Goal: Task Accomplishment & Management: Complete application form

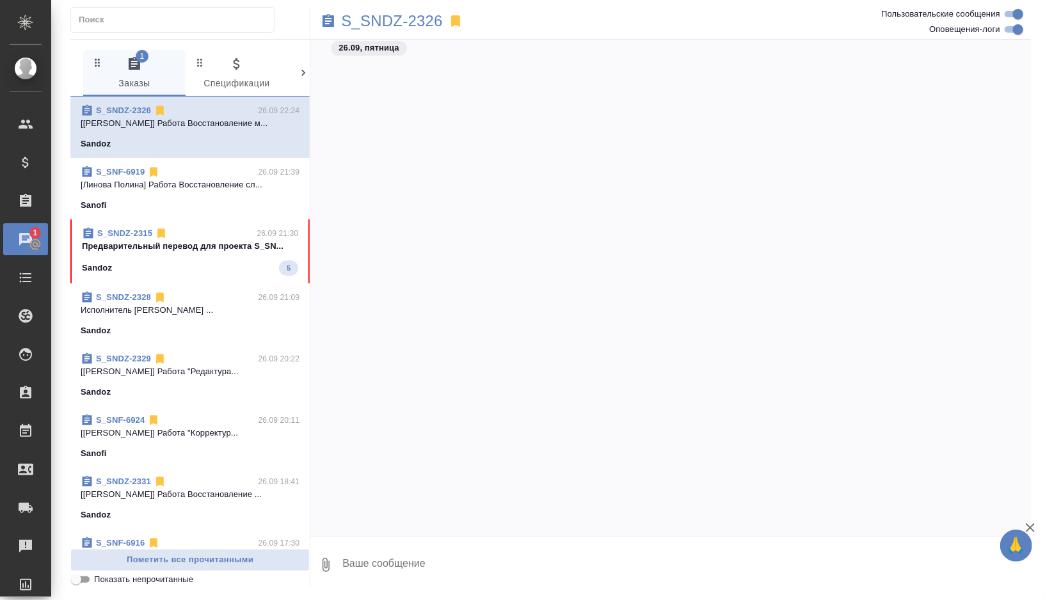
scroll to position [3899, 0]
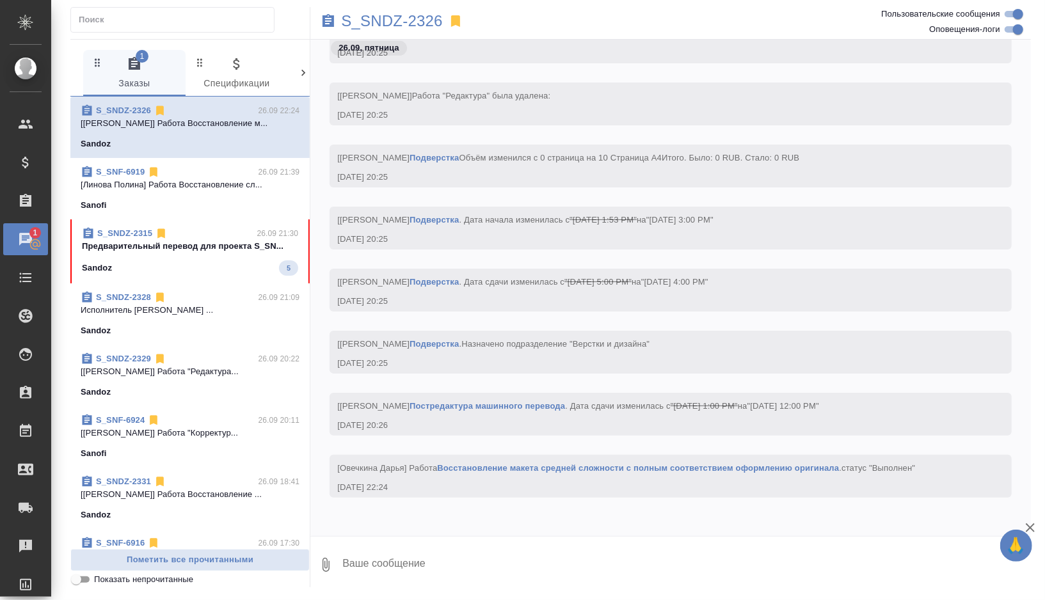
click at [212, 264] on div "Sandoz 5" at bounding box center [190, 267] width 216 height 15
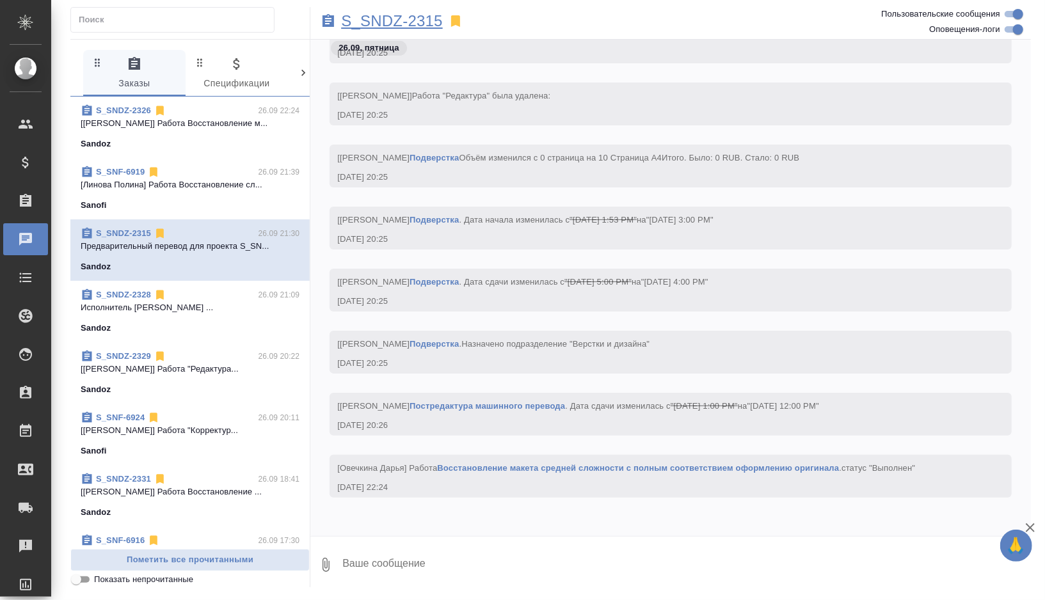
click at [428, 17] on p "S_SNDZ-2315" at bounding box center [392, 21] width 102 height 13
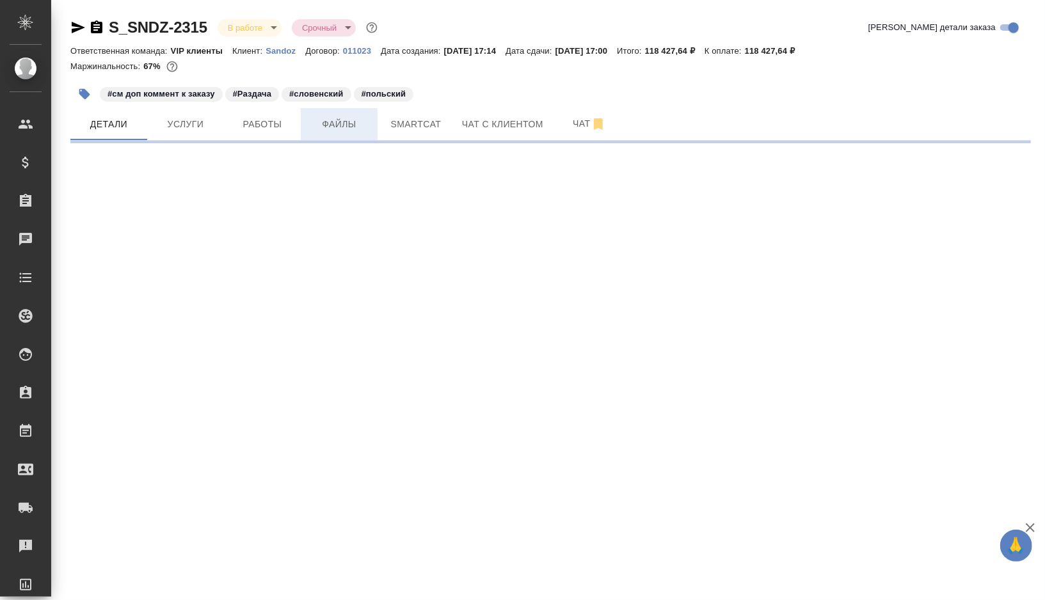
select select "RU"
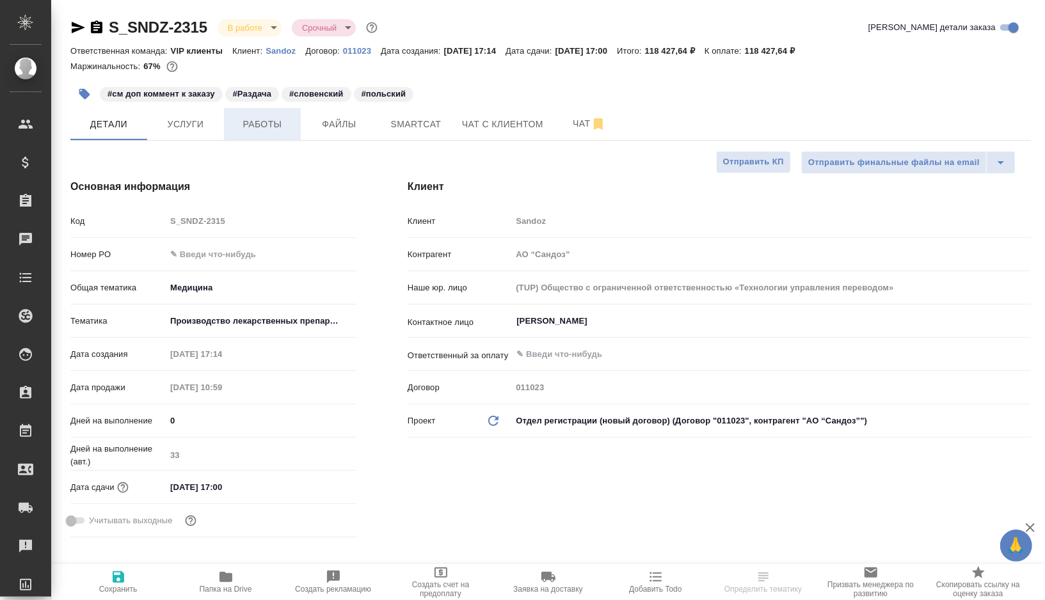
click at [289, 125] on span "Работы" at bounding box center [262, 124] width 61 height 16
type input "Горшкова Валентина"
type input "Комаров Роман"
type textarea "x"
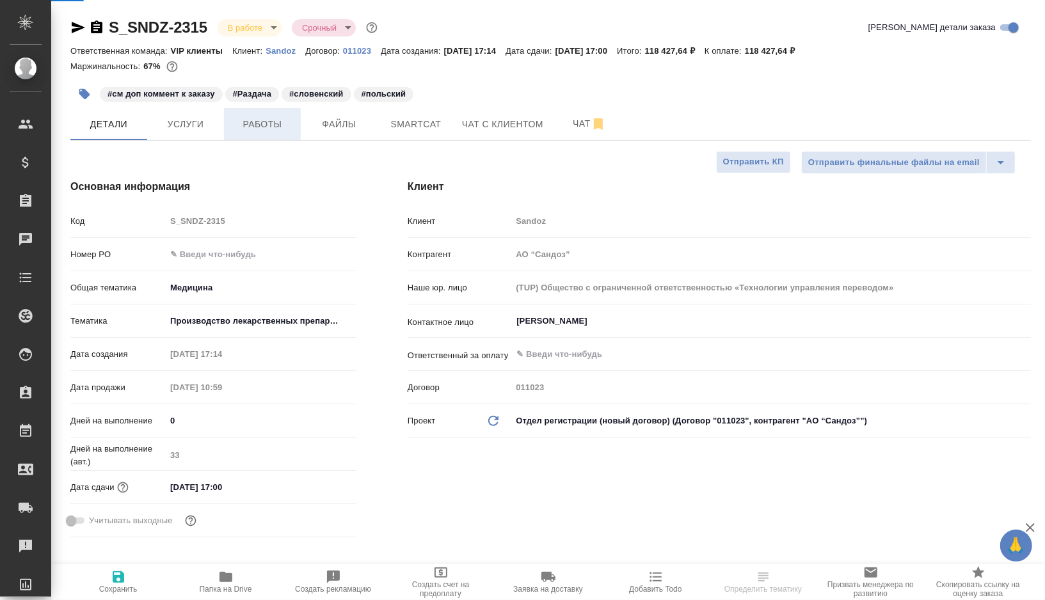
type textarea "x"
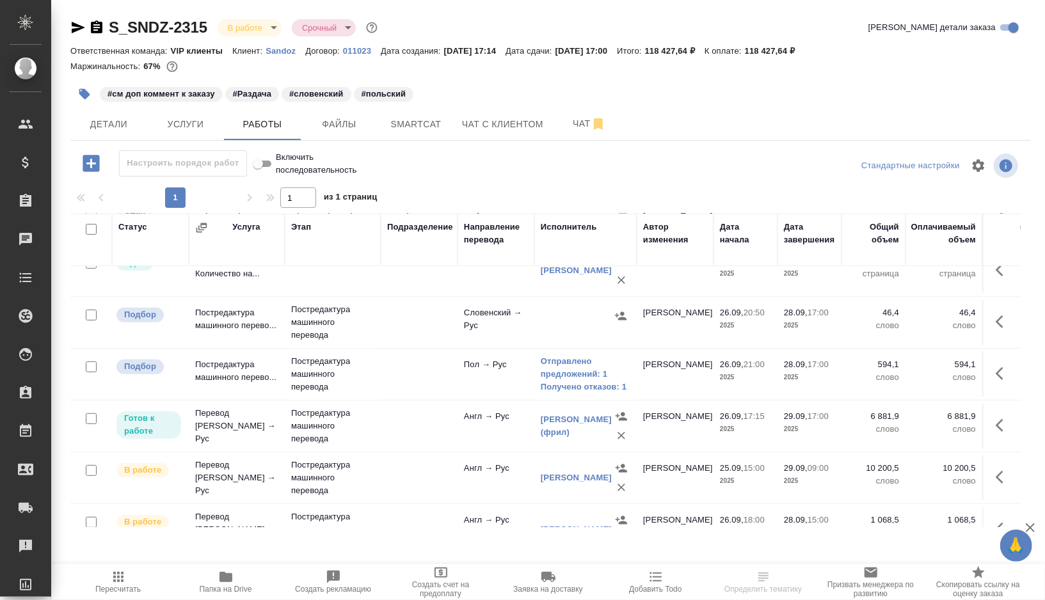
scroll to position [335, 0]
click at [417, 382] on td at bounding box center [419, 372] width 77 height 45
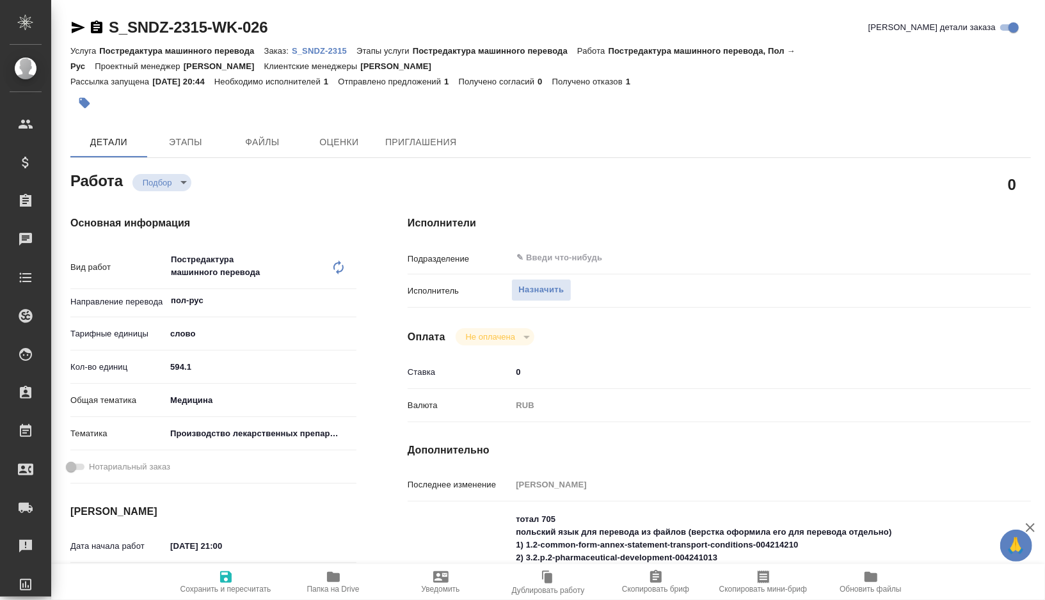
type textarea "x"
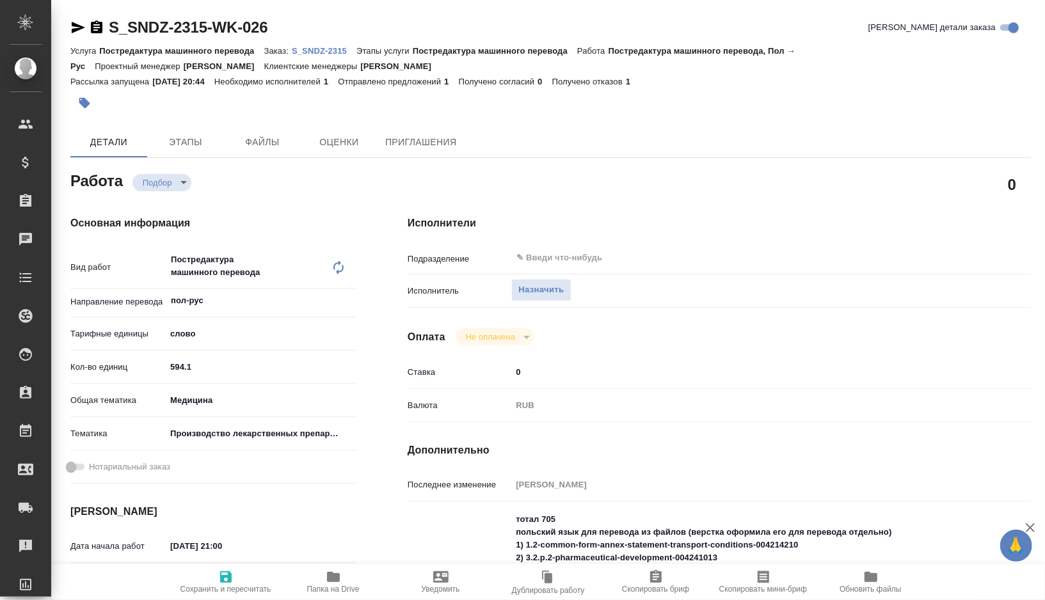
type textarea "x"
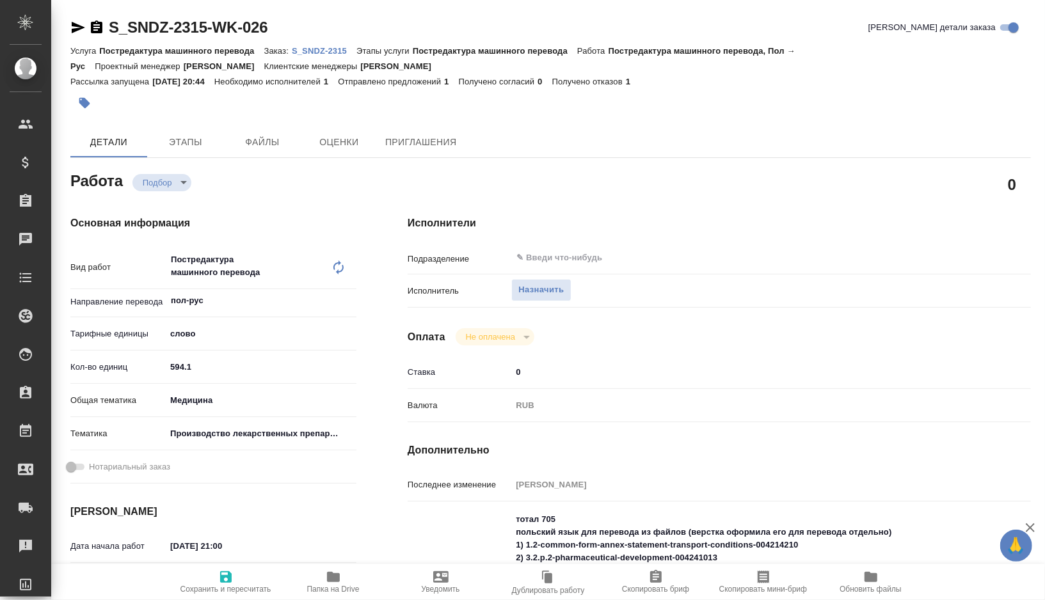
type textarea "x"
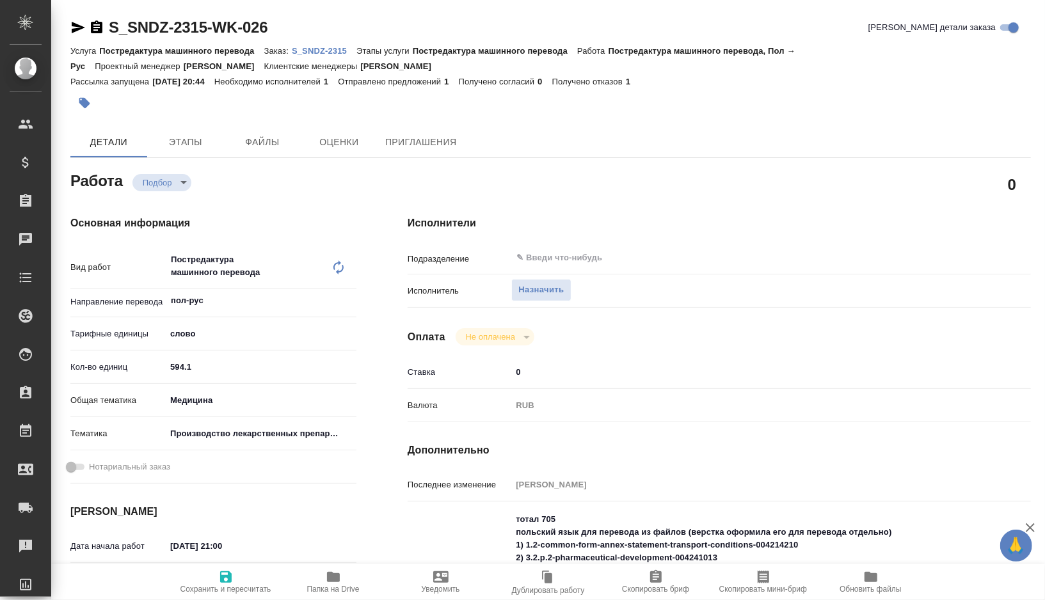
type textarea "x"
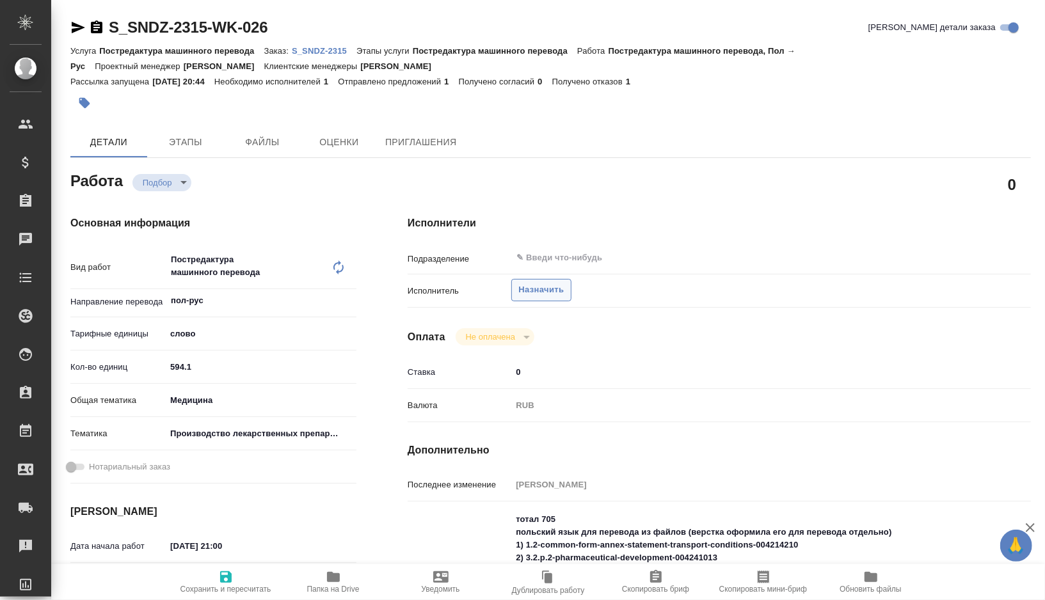
type textarea "x"
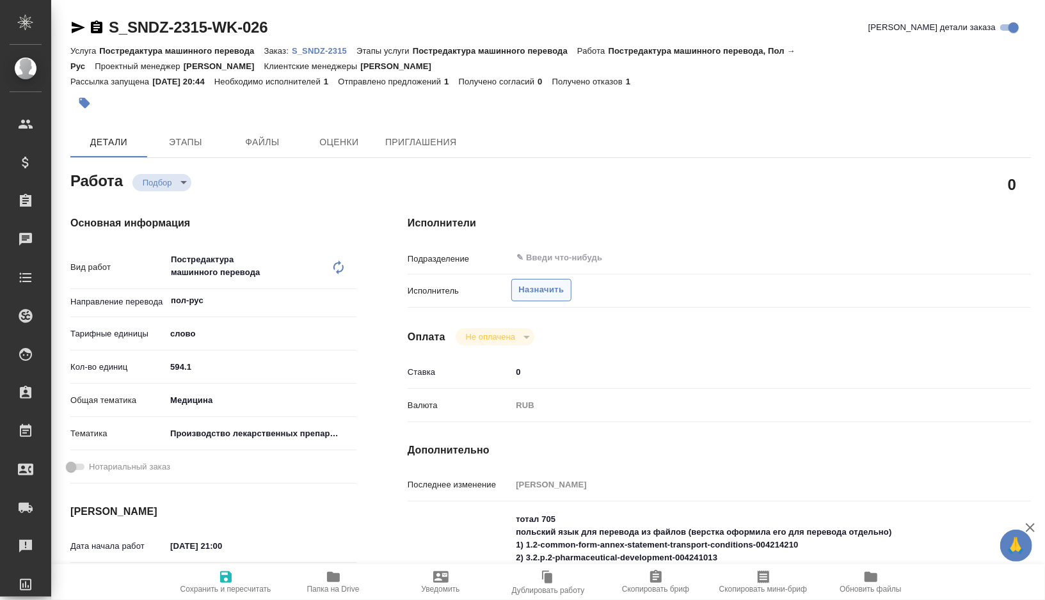
type textarea "x"
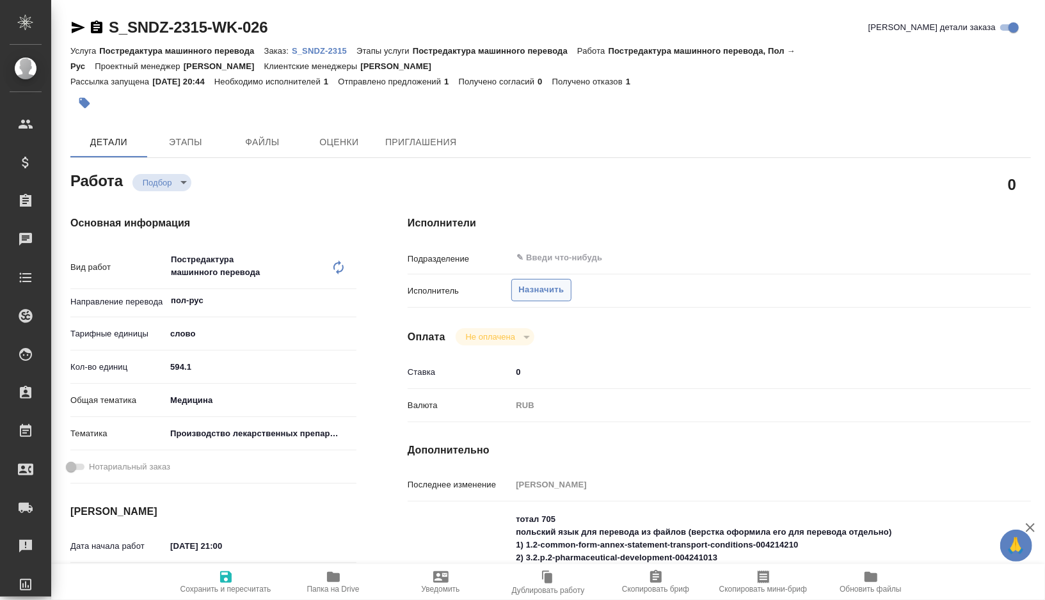
click at [539, 296] on span "Назначить" at bounding box center [540, 290] width 45 height 15
type textarea "x"
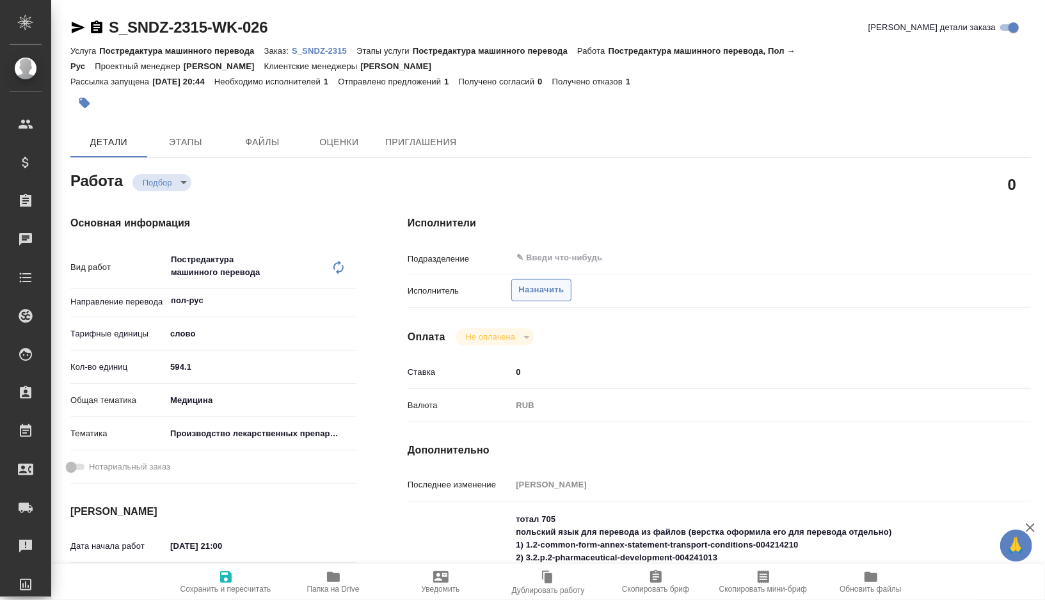
type textarea "x"
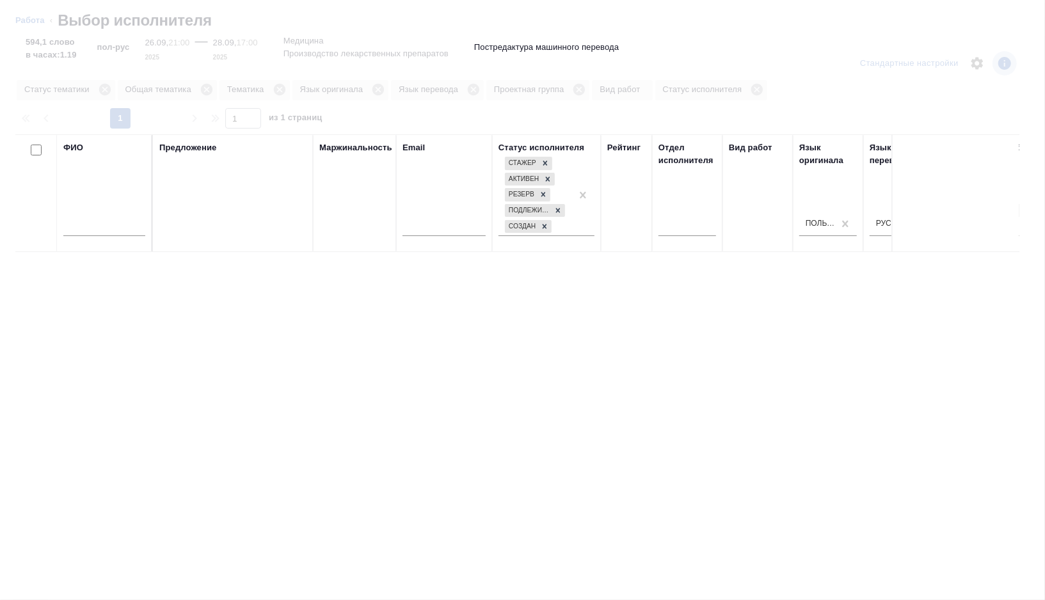
type textarea "x"
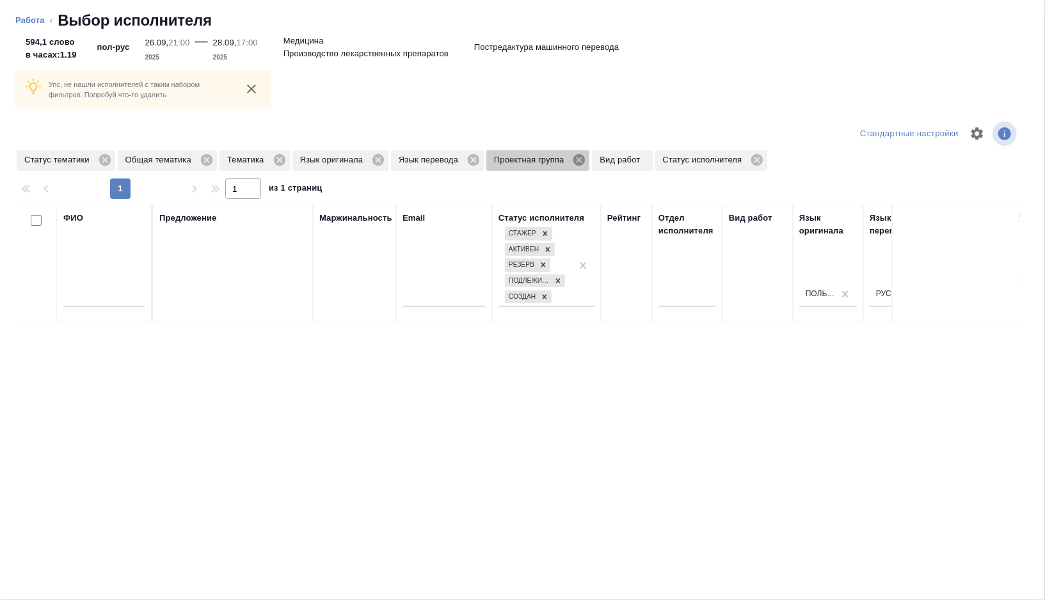
click at [585, 161] on icon at bounding box center [579, 160] width 12 height 12
click at [109, 161] on icon at bounding box center [105, 160] width 14 height 14
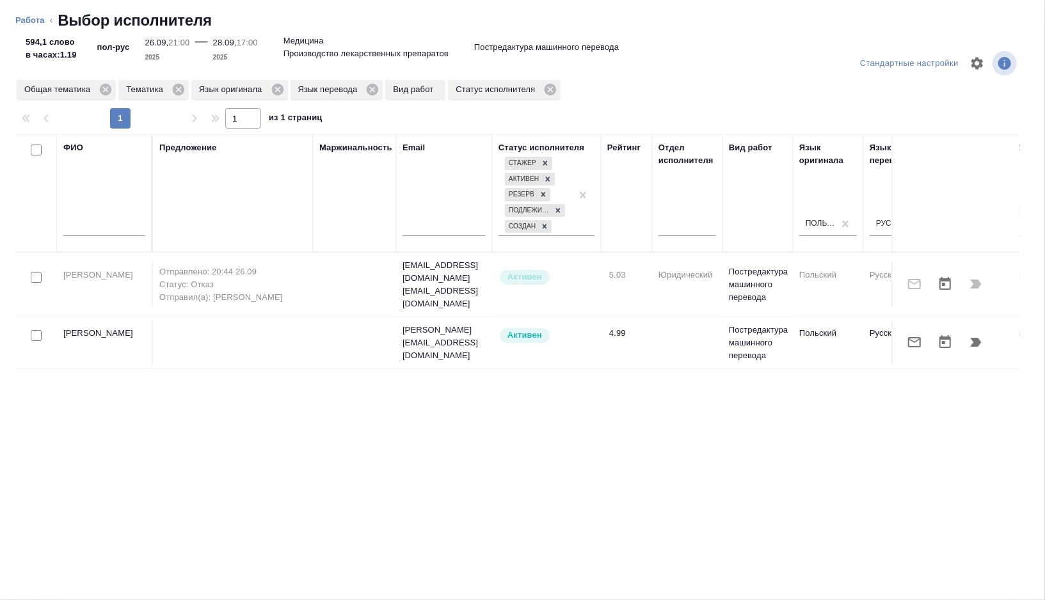
click at [38, 330] on input "checkbox" at bounding box center [36, 335] width 11 height 11
checkbox input "true"
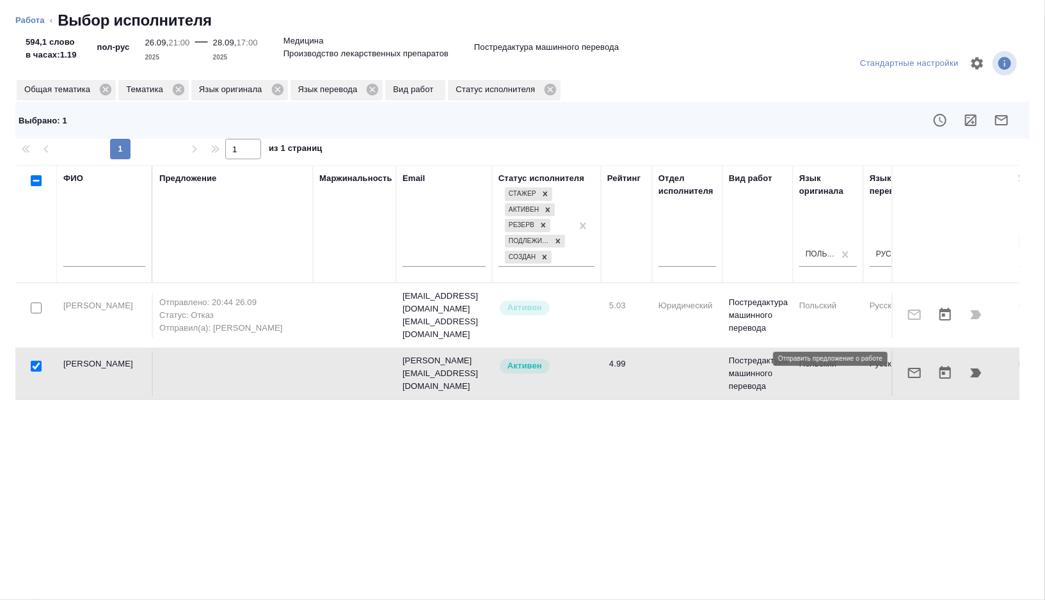
click at [912, 365] on icon "button" at bounding box center [914, 372] width 15 height 15
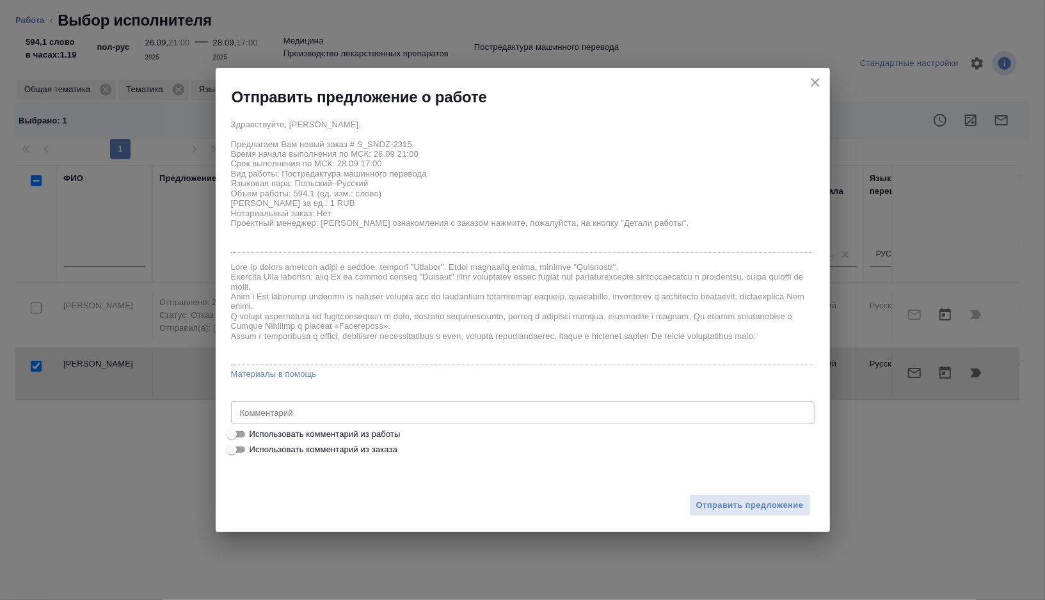
click at [392, 433] on span "Использовать комментарий из работы" at bounding box center [325, 434] width 151 height 13
click at [255, 433] on input "Использовать комментарий из работы" at bounding box center [232, 434] width 46 height 15
checkbox input "true"
type textarea "тотал 705 польский язык для перевода из файлов (верстка оформила его для перево…"
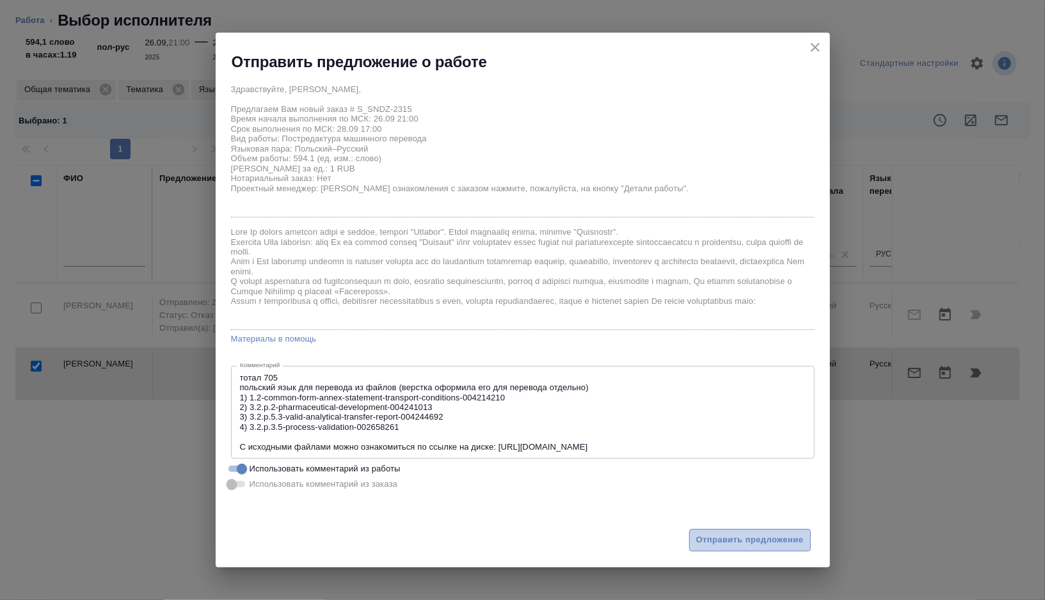
click at [720, 536] on span "Отправить предложение" at bounding box center [749, 540] width 107 height 15
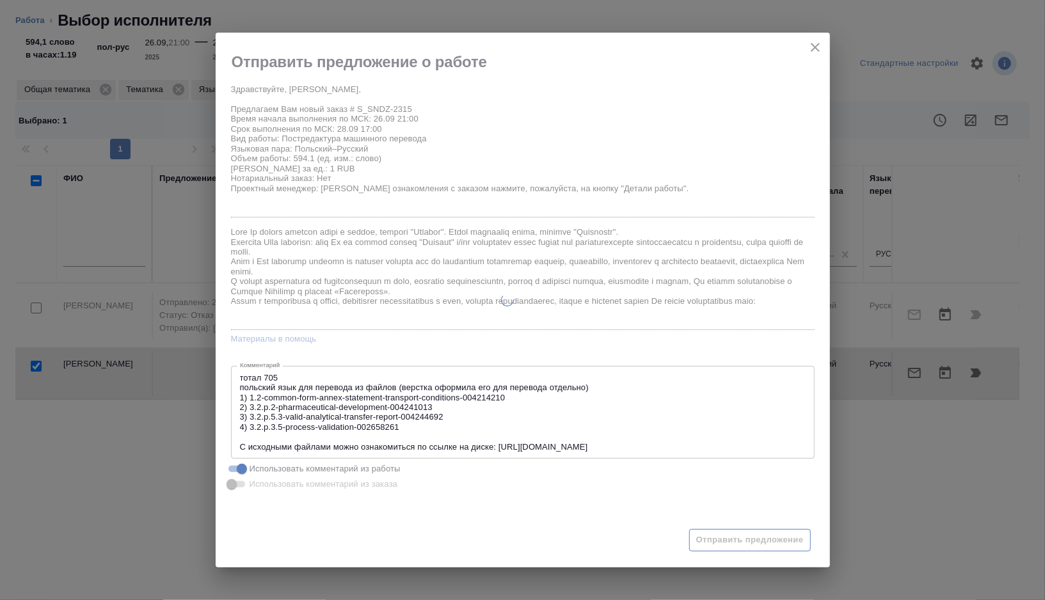
type textarea "x"
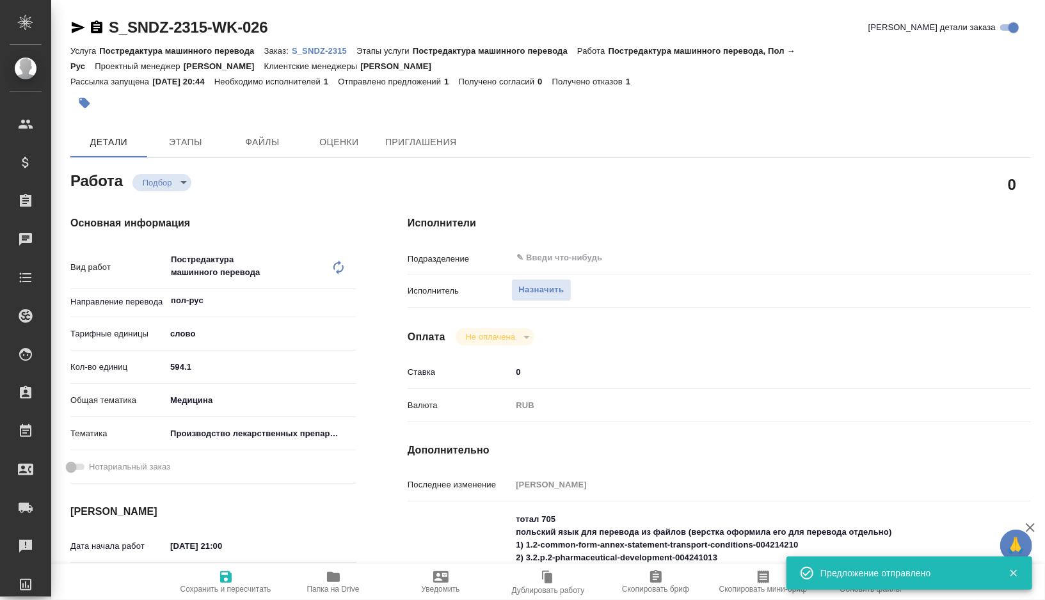
type input "recruiting"
type textarea "Постредактура машинного перевода"
type textarea "x"
type input "пол-рус"
type input "5a8b1489cc6b4906c91bfd90"
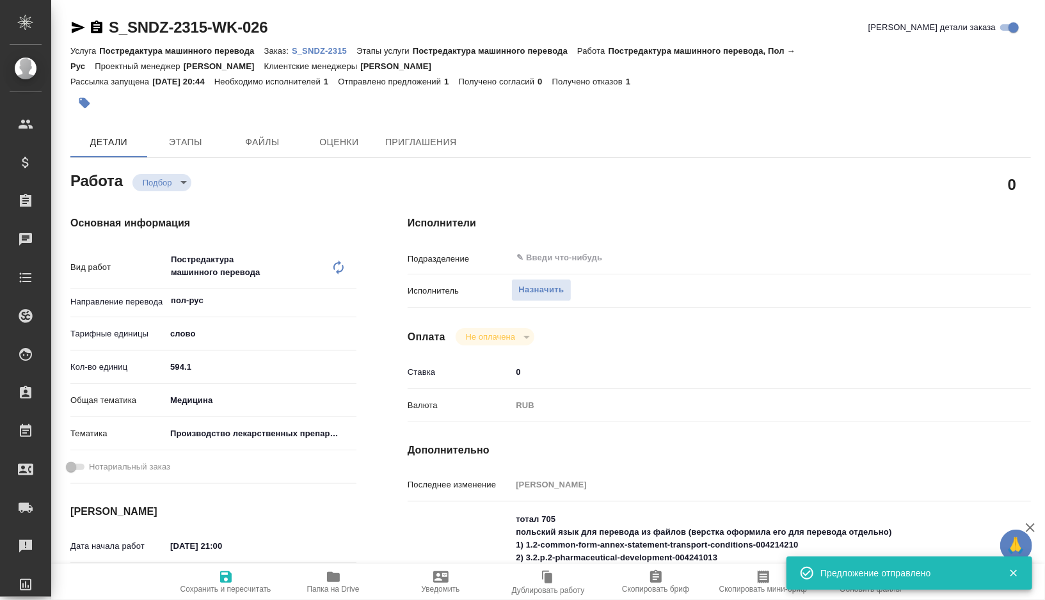
type input "594.1"
type input "med"
type input "614982fec5ecbb70f805293f"
type input "26.09.2025 21:00"
type input "28.09.2025 17:00"
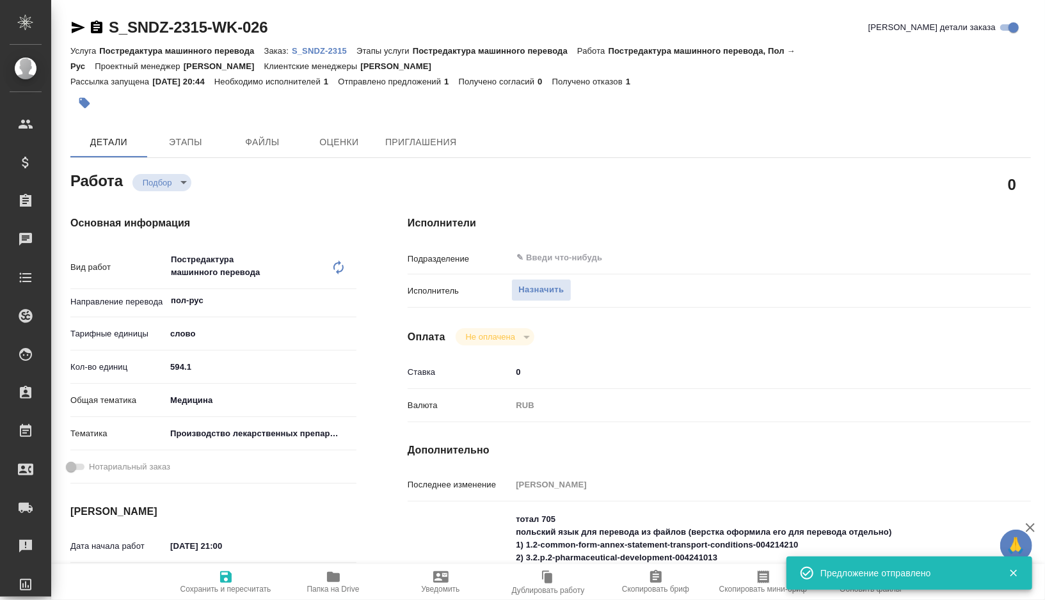
type input "30.09.2025 17:00"
type input "notPayed"
type input "0"
type input "RUB"
type input "Горшкова Валентина"
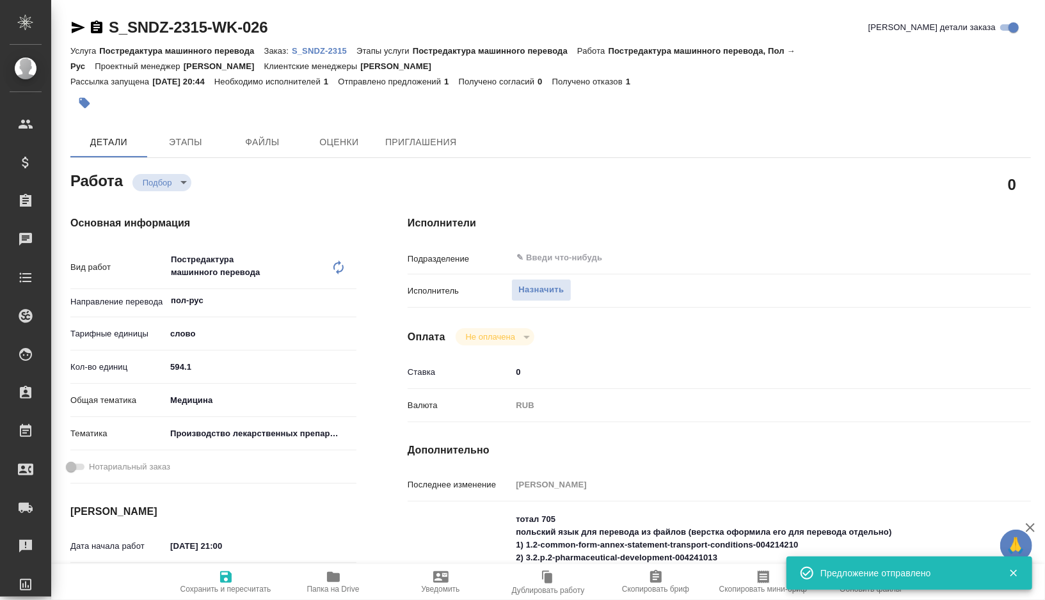
type textarea "тотал 705 польский язык для перевода из файлов (верстка оформила его для перево…"
type textarea "x"
type textarea "/Clients/Sandoz/Orders/S_SNDZ-2315/Translated/S_SNDZ-2315-WK-026"
type textarea "x"
type input "S_SNDZ-2315"
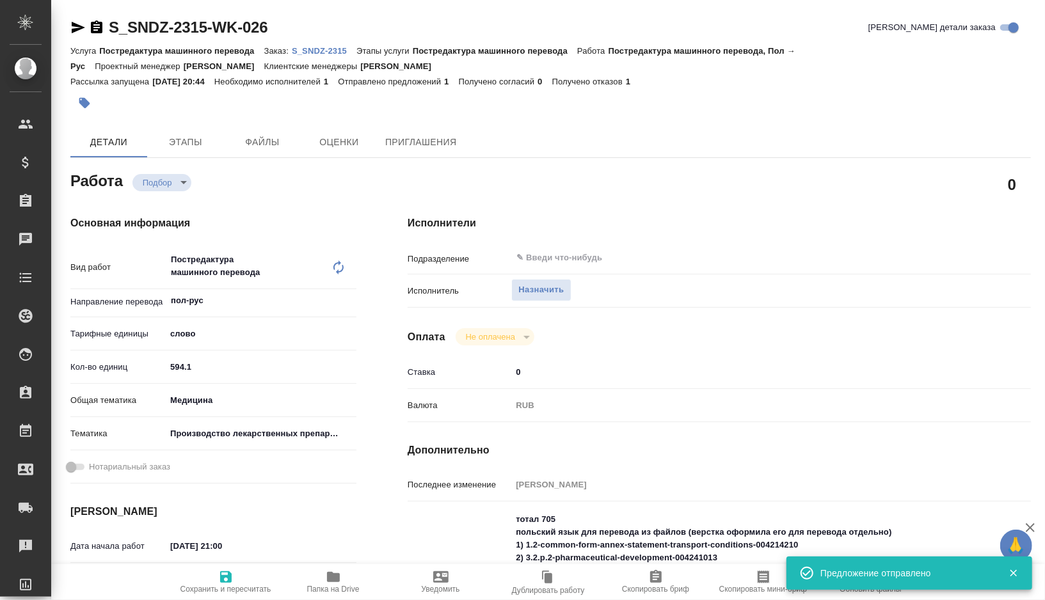
type input "Постредактура машинного перевода"
type input "Кабаргина Анна"
type input "Заборова Александра"
type input "/Clients/Sandoz/Orders/S_SNDZ-2315"
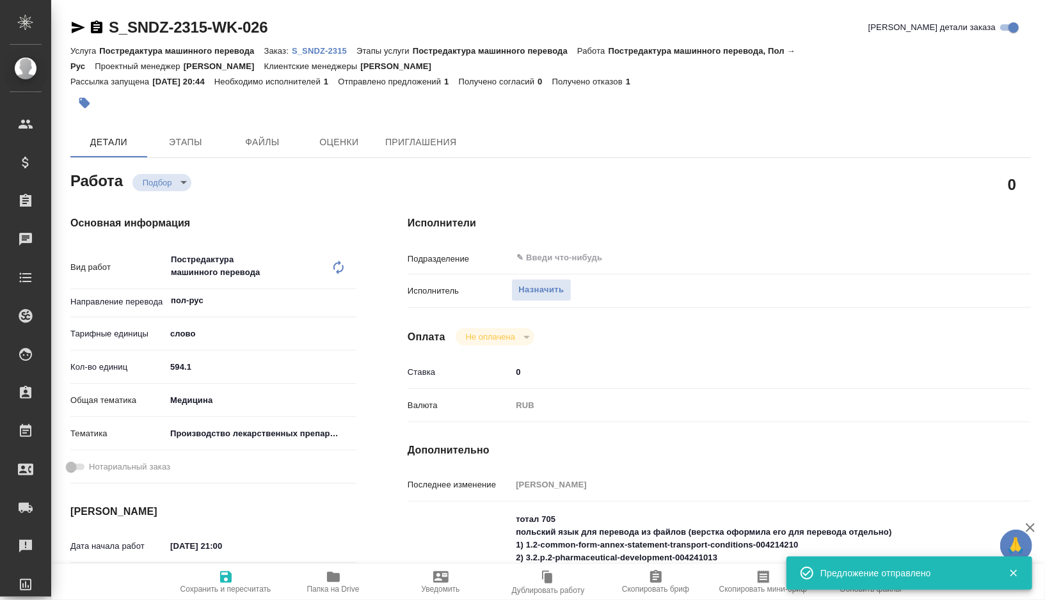
type textarea "x"
type textarea "Нам необходимо подготовить перевод документов на русский язык со сроком до 30 с…"
type textarea "x"
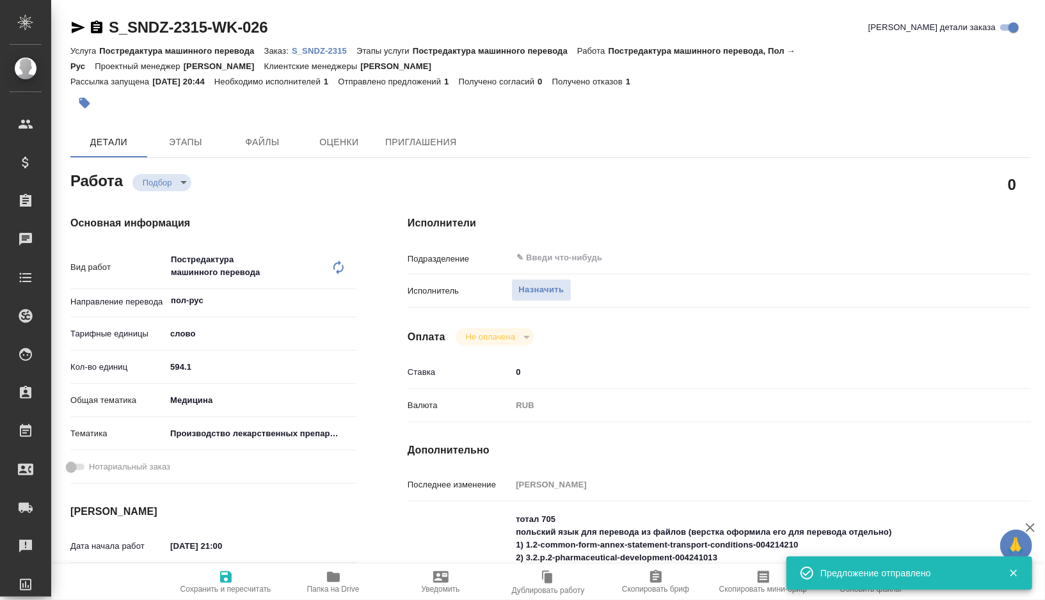
type textarea "x"
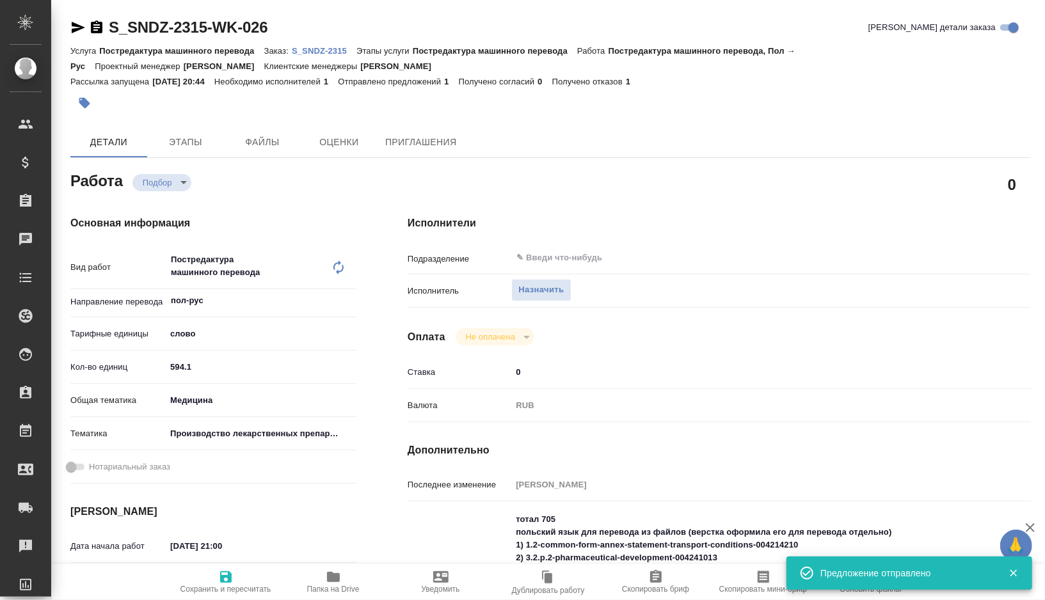
type textarea "x"
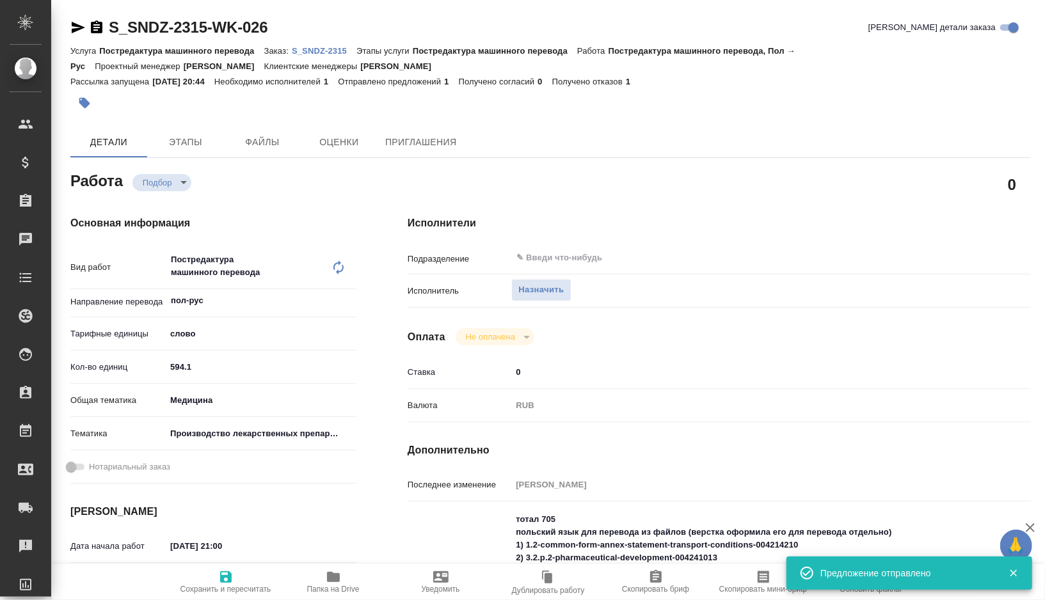
type textarea "x"
